Goal: Register for event/course

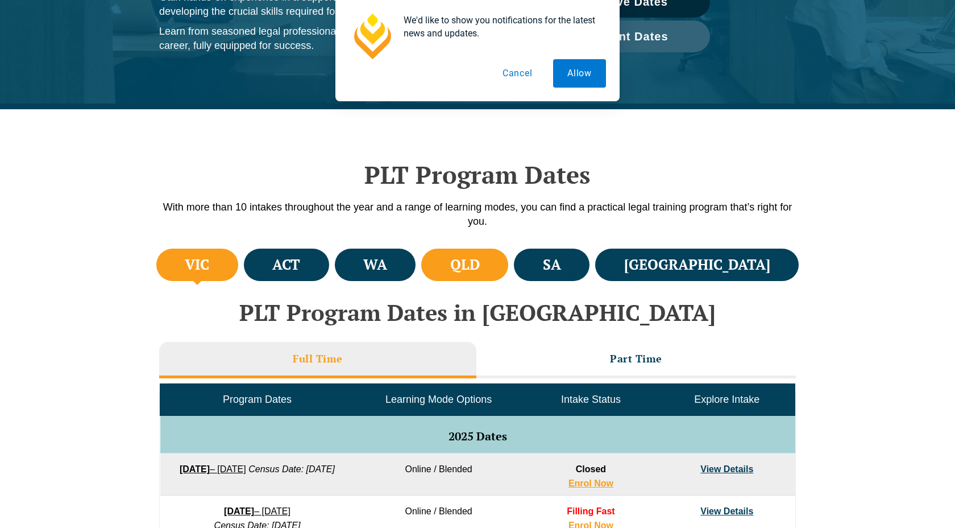
click at [480, 264] on h4 "QLD" at bounding box center [465, 264] width 30 height 19
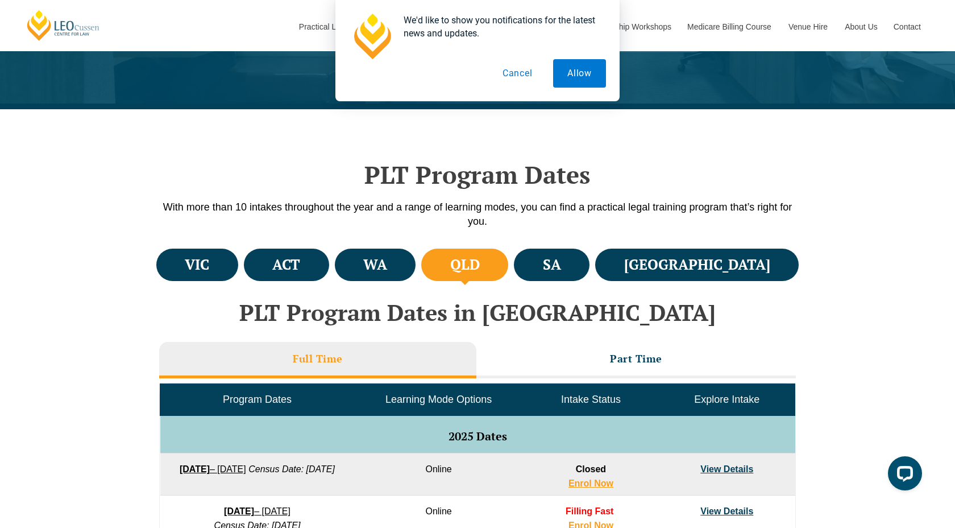
click at [480, 264] on h4 "QLD" at bounding box center [465, 264] width 30 height 19
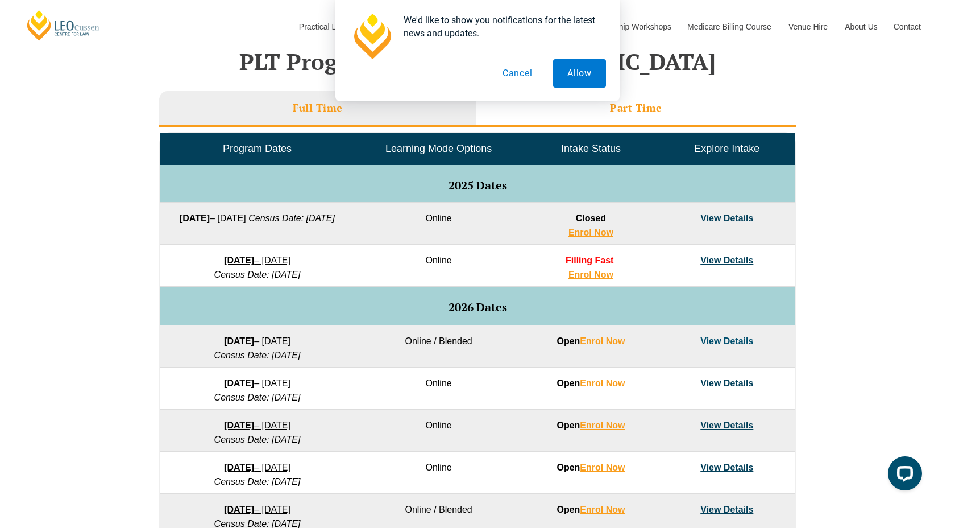
scroll to position [481, 0]
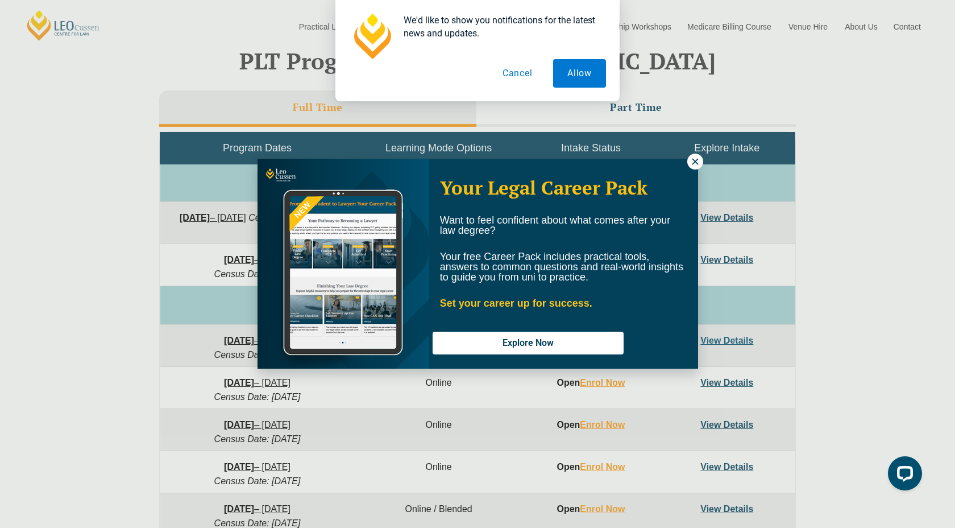
click at [694, 161] on icon at bounding box center [695, 161] width 6 height 6
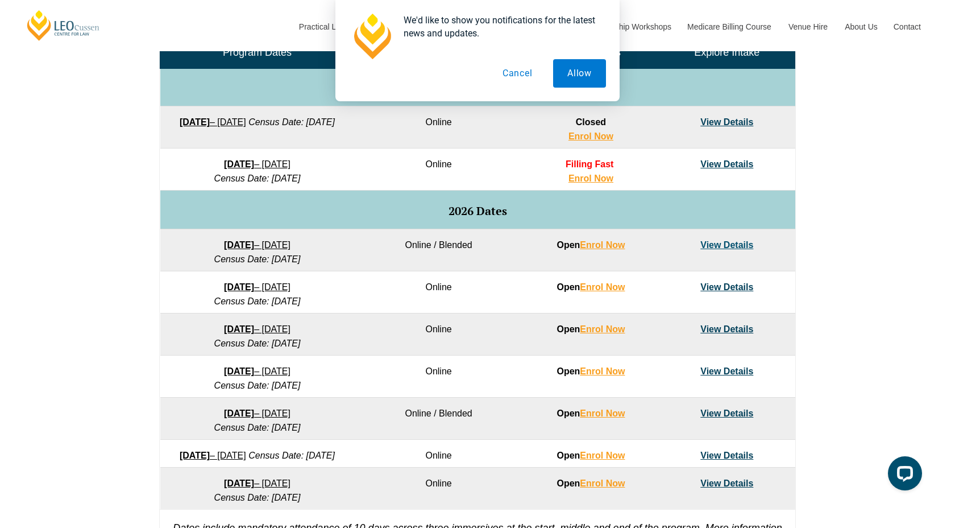
scroll to position [579, 0]
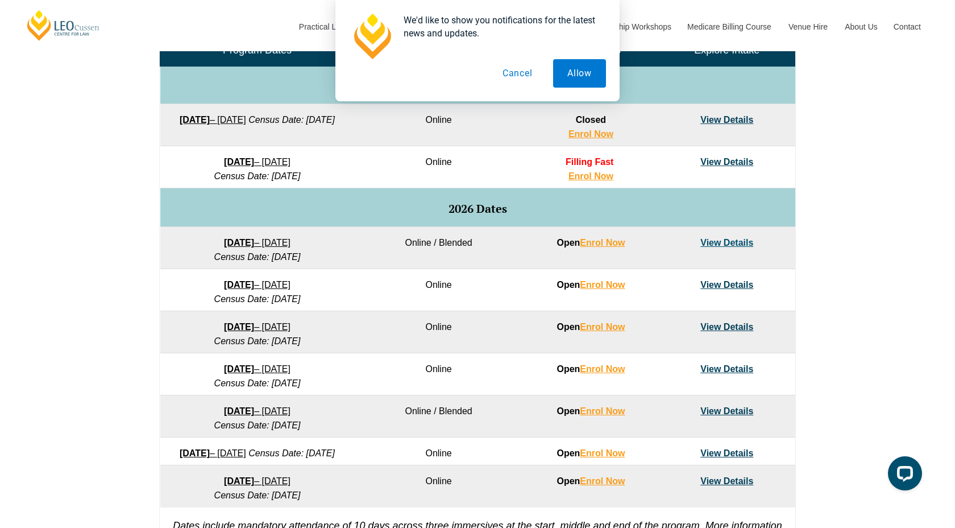
click at [731, 243] on link "View Details" at bounding box center [727, 243] width 53 height 10
